Goal: Task Accomplishment & Management: Manage account settings

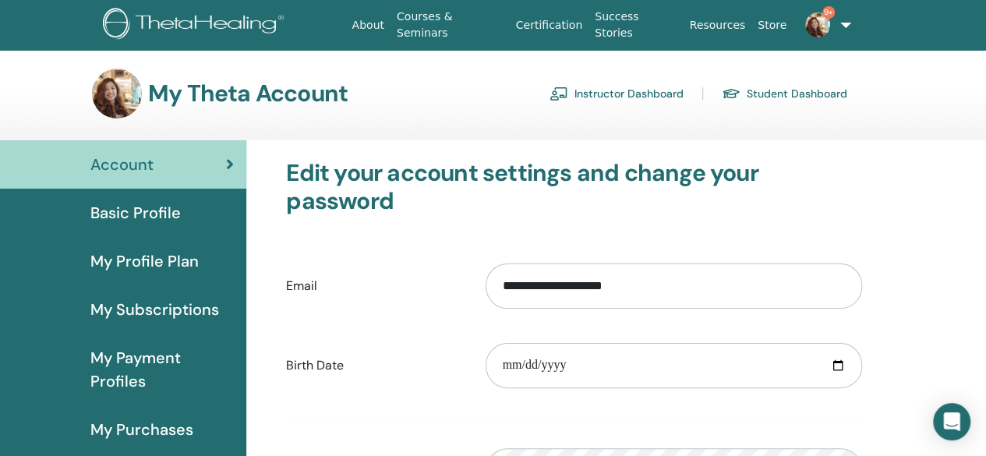
click at [595, 92] on link "Instructor Dashboard" at bounding box center [616, 93] width 134 height 25
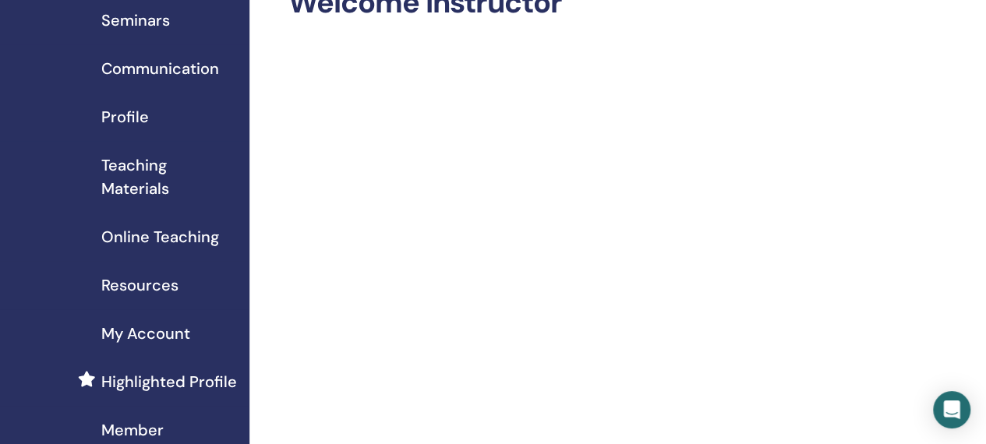
scroll to position [78, 0]
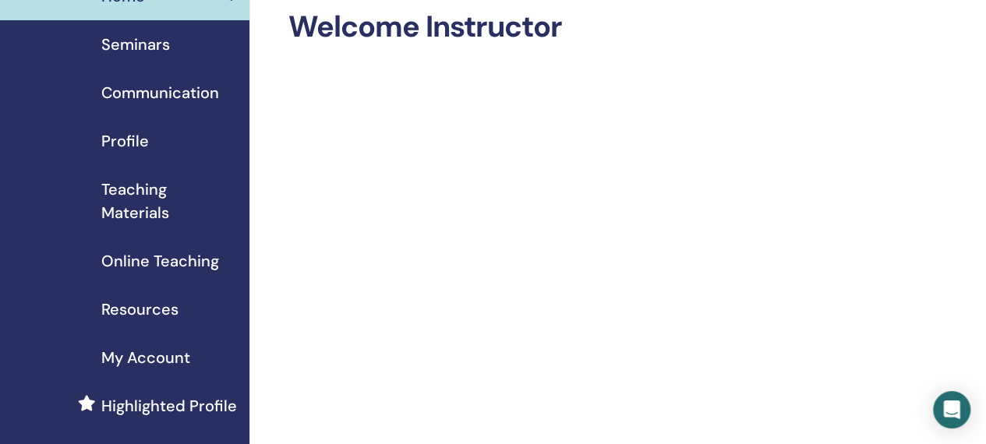
click at [125, 49] on span "Seminars" at bounding box center [135, 44] width 69 height 23
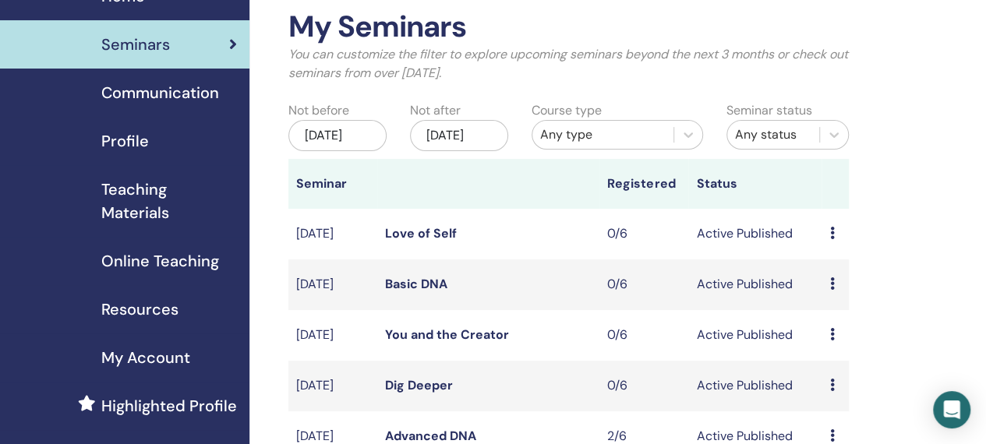
scroll to position [156, 0]
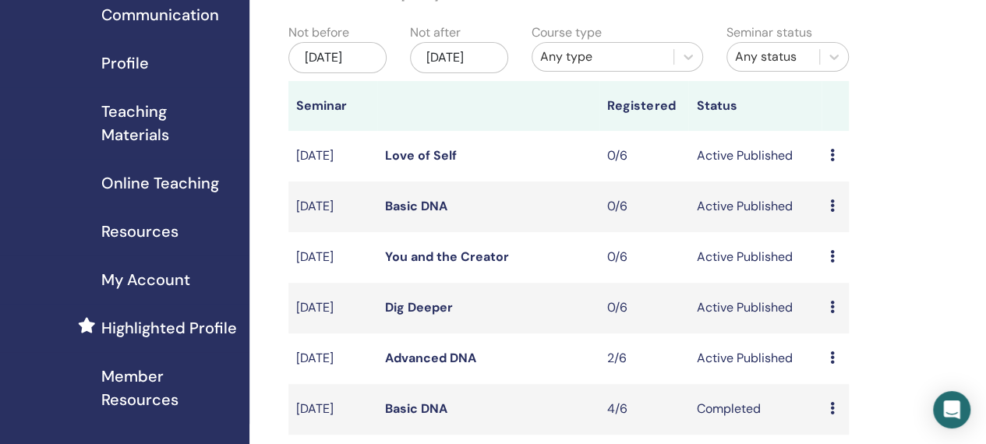
click at [831, 364] on icon at bounding box center [831, 357] width 5 height 12
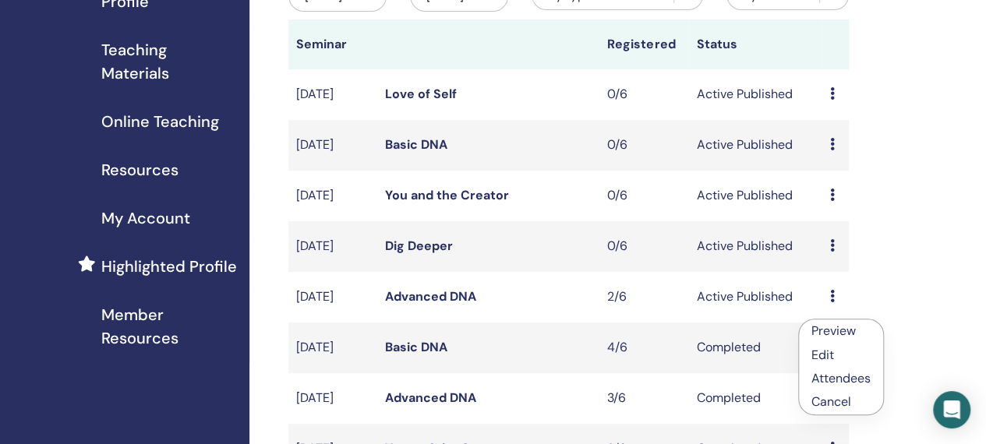
scroll to position [312, 0]
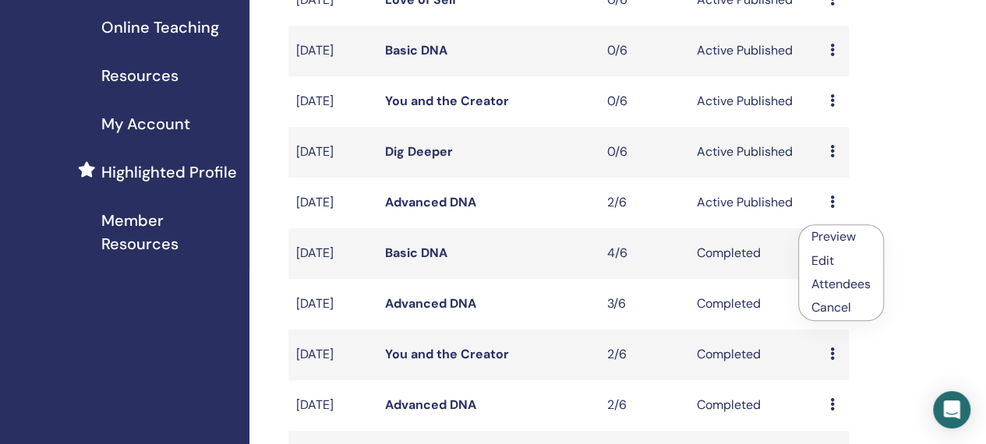
click at [839, 283] on link "Attendees" at bounding box center [840, 284] width 59 height 16
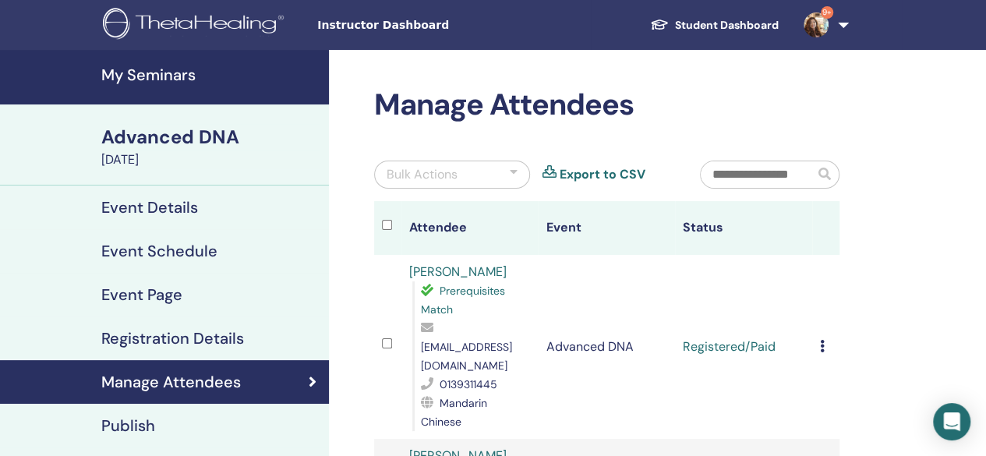
scroll to position [156, 0]
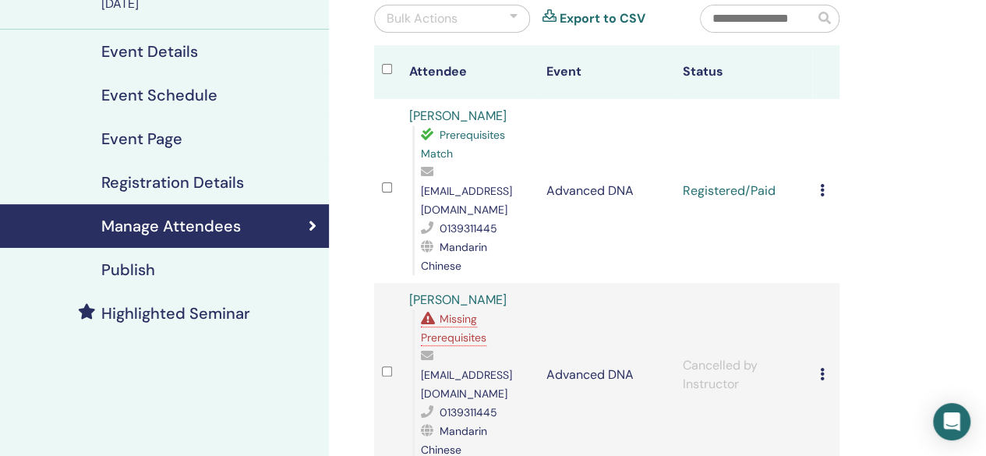
click at [817, 169] on td "Cancel Registration Do not auto-certify Mark as Paid Mark as Unpaid Mark as Abs…" at bounding box center [825, 191] width 27 height 184
click at [821, 184] on icon at bounding box center [822, 190] width 5 height 12
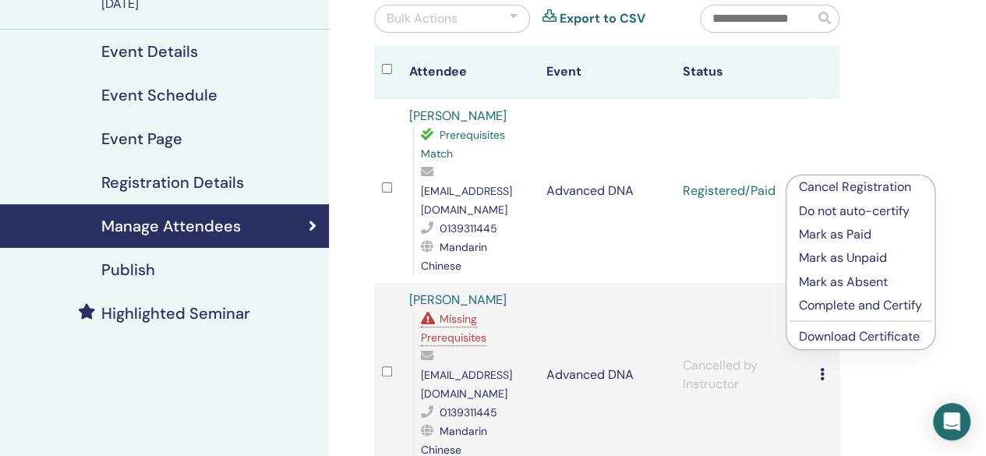
click at [858, 308] on p "Complete and Certify" at bounding box center [860, 305] width 123 height 19
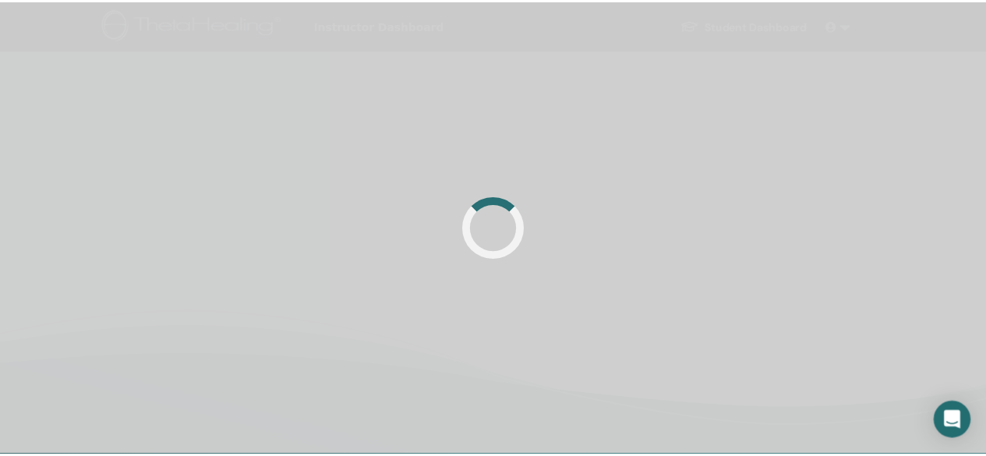
scroll to position [156, 0]
